Goal: Transaction & Acquisition: Download file/media

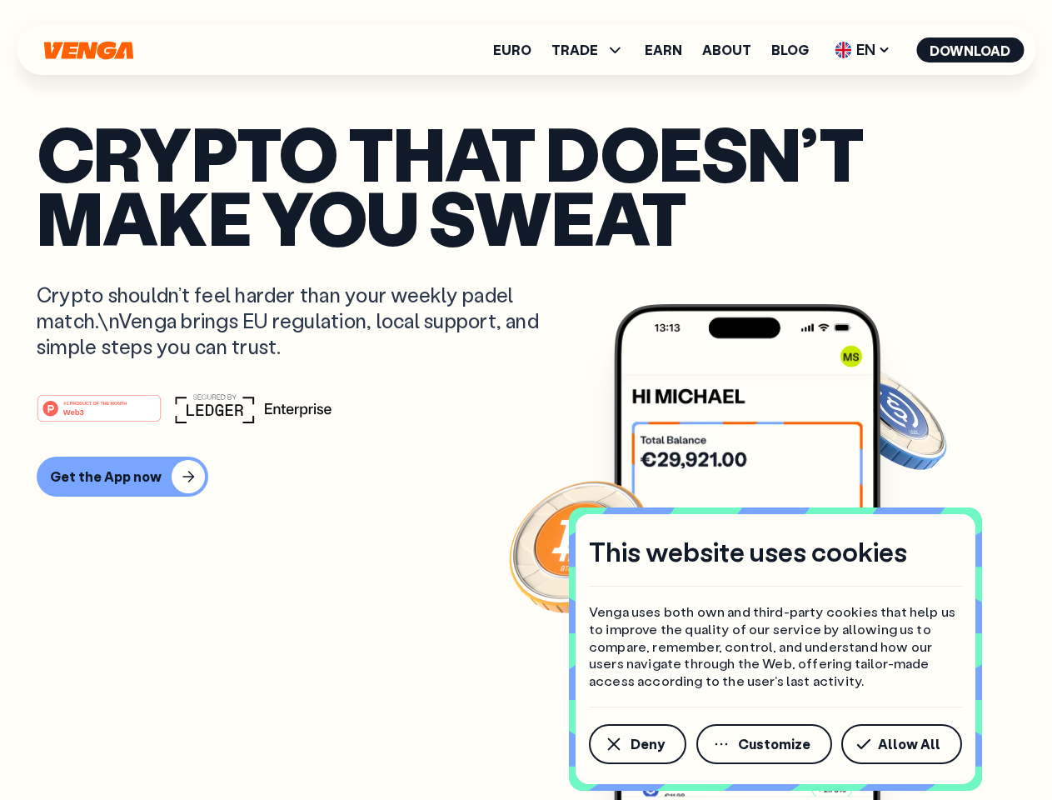
click at [526, 400] on div "#1 PRODUCT OF THE MONTH Web3" at bounding box center [526, 408] width 979 height 30
click at [637, 744] on span "Deny" at bounding box center [648, 743] width 34 height 13
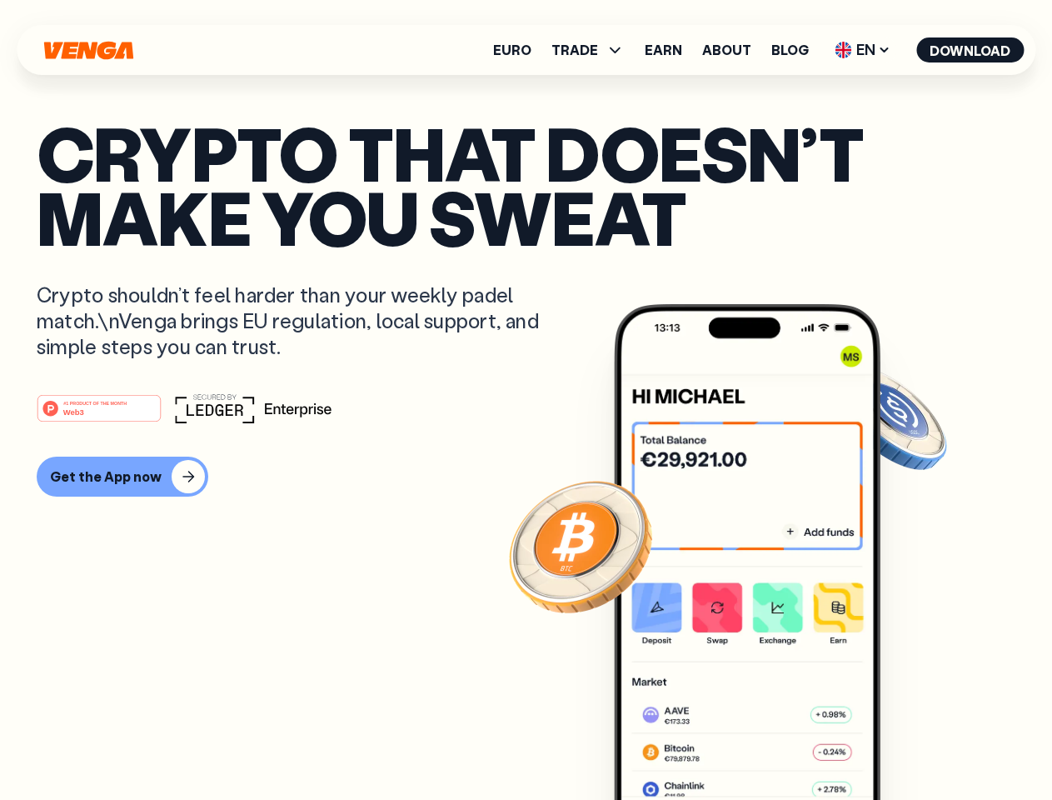
click at [766, 744] on img at bounding box center [747, 583] width 267 height 558
click at [905, 744] on article "Crypto that doesn’t make you sweat Crypto shouldn’t feel harder than your weekl…" at bounding box center [526, 433] width 979 height 625
click at [593, 50] on span "TRADE" at bounding box center [575, 49] width 47 height 13
click at [863, 50] on span "EN" at bounding box center [862, 50] width 67 height 27
click at [971, 50] on button "Download" at bounding box center [970, 49] width 107 height 25
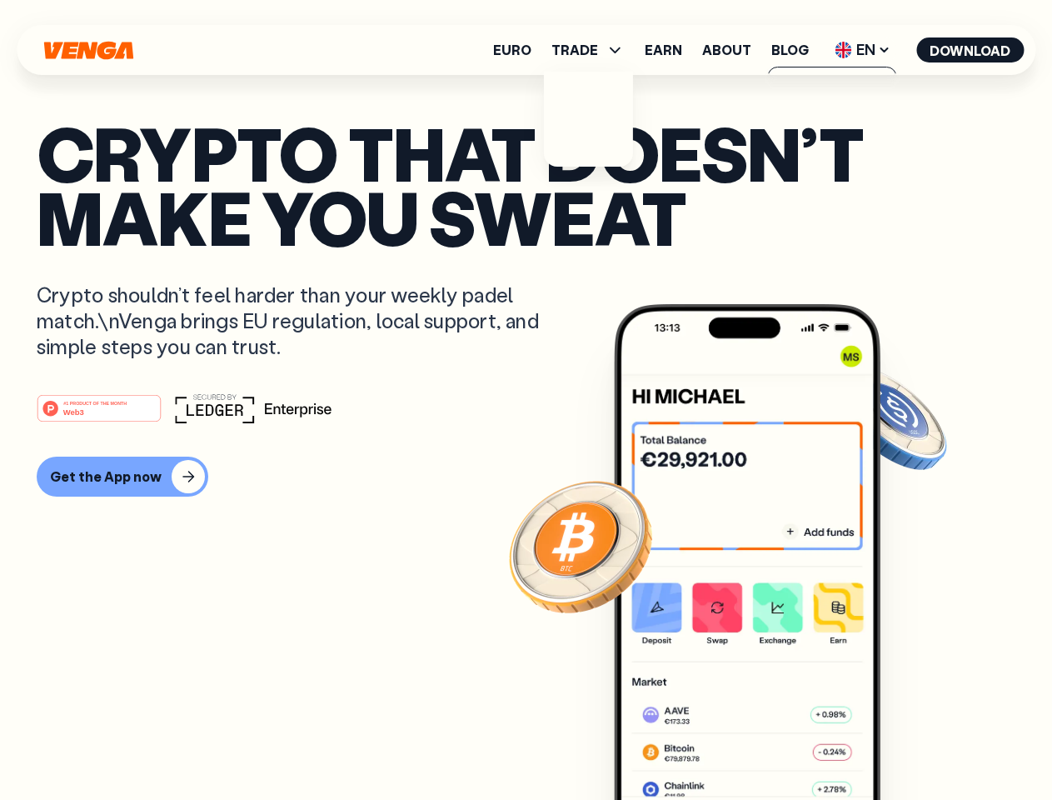
click at [526, 445] on div "#1 PRODUCT OF THE MONTH Web3 Get the App now" at bounding box center [526, 444] width 979 height 103
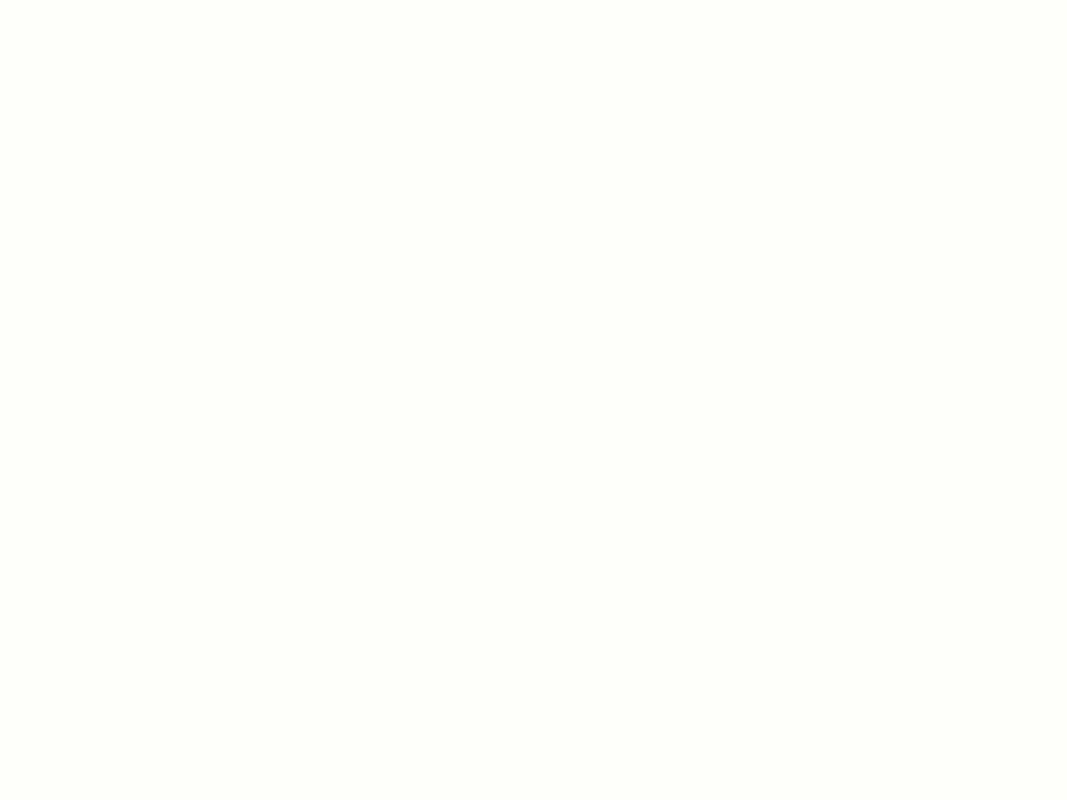
click at [102, 0] on html "This website uses cookies Venga uses both own and third-party cookies that help…" at bounding box center [533, 0] width 1067 height 0
